Goal: Find specific page/section: Find specific page/section

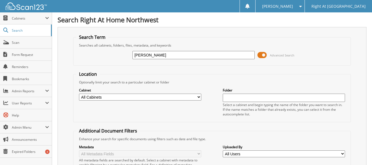
type input "[PERSON_NAME]"
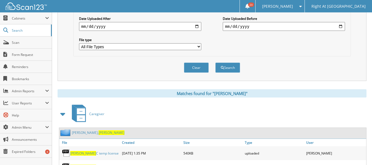
scroll to position [193, 0]
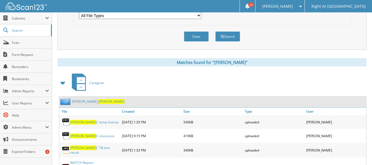
click at [89, 103] on link "[PERSON_NAME]" at bounding box center [98, 101] width 53 height 5
